Goal: Information Seeking & Learning: Understand process/instructions

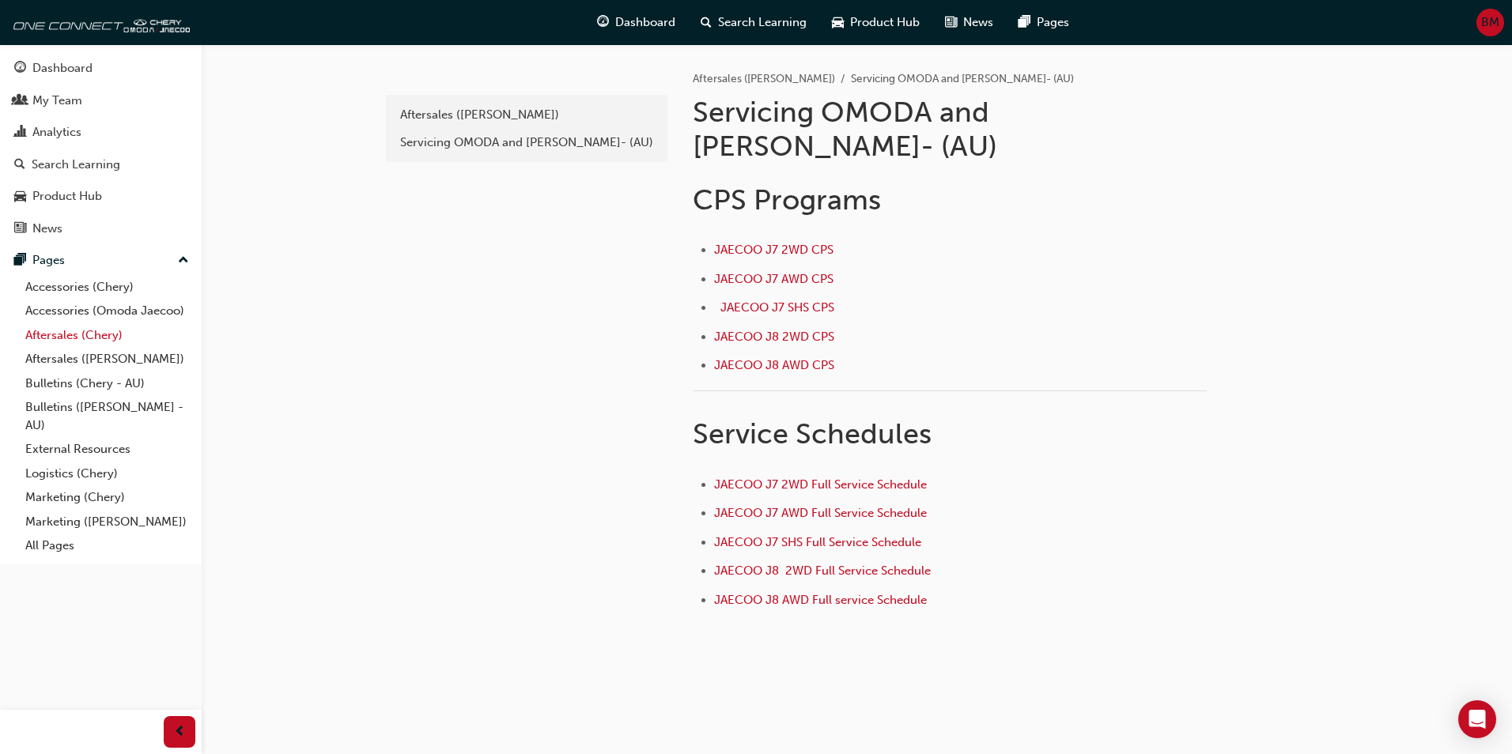
click at [79, 340] on link "Aftersales (Chery)" at bounding box center [107, 335] width 176 height 25
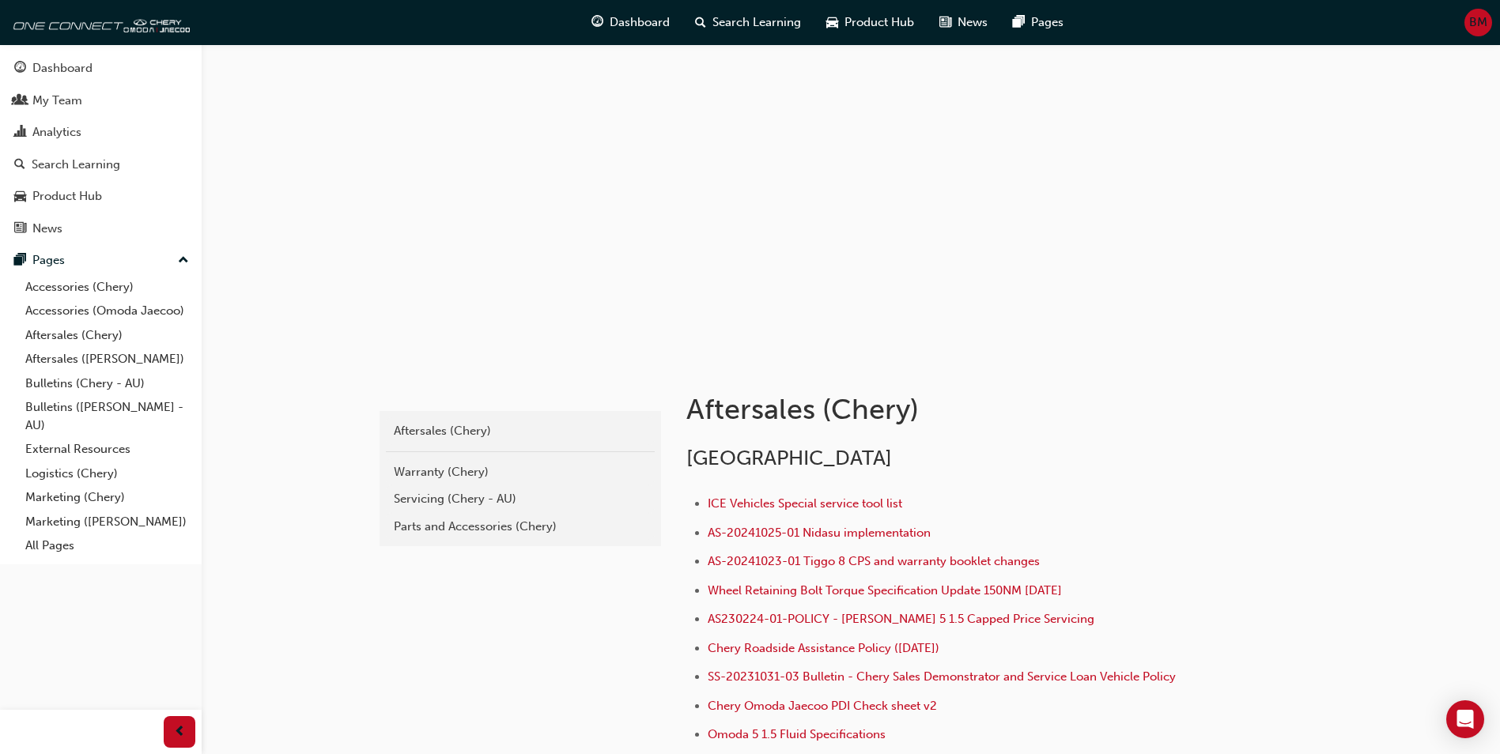
drag, startPoint x: 425, startPoint y: 493, endPoint x: 425, endPoint y: 501, distance: 7.9
click at [425, 495] on div "Servicing (Chery - AU)" at bounding box center [520, 499] width 253 height 18
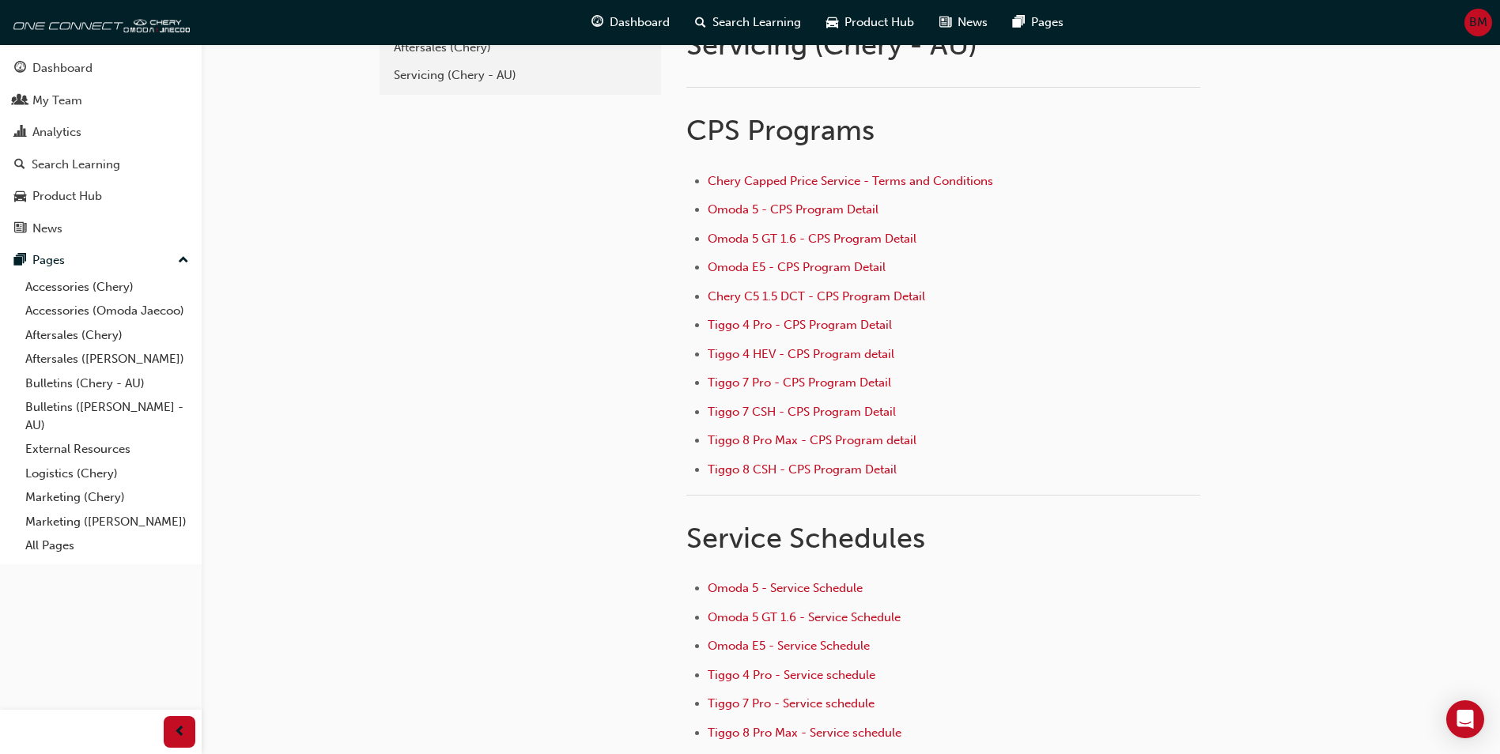
scroll to position [79, 0]
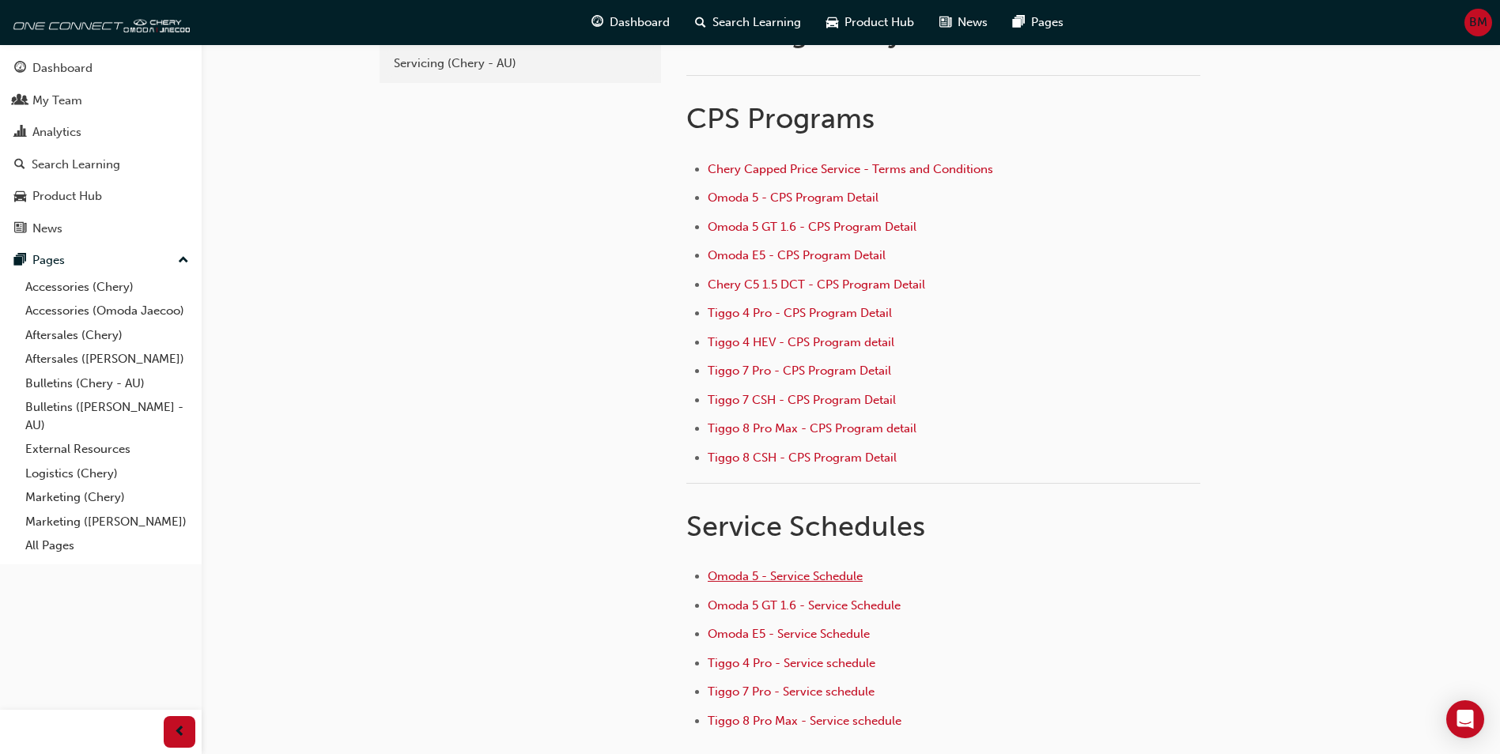
click at [754, 572] on span "Omoda 5 - Service Schedule" at bounding box center [785, 576] width 155 height 14
